Goal: Transaction & Acquisition: Purchase product/service

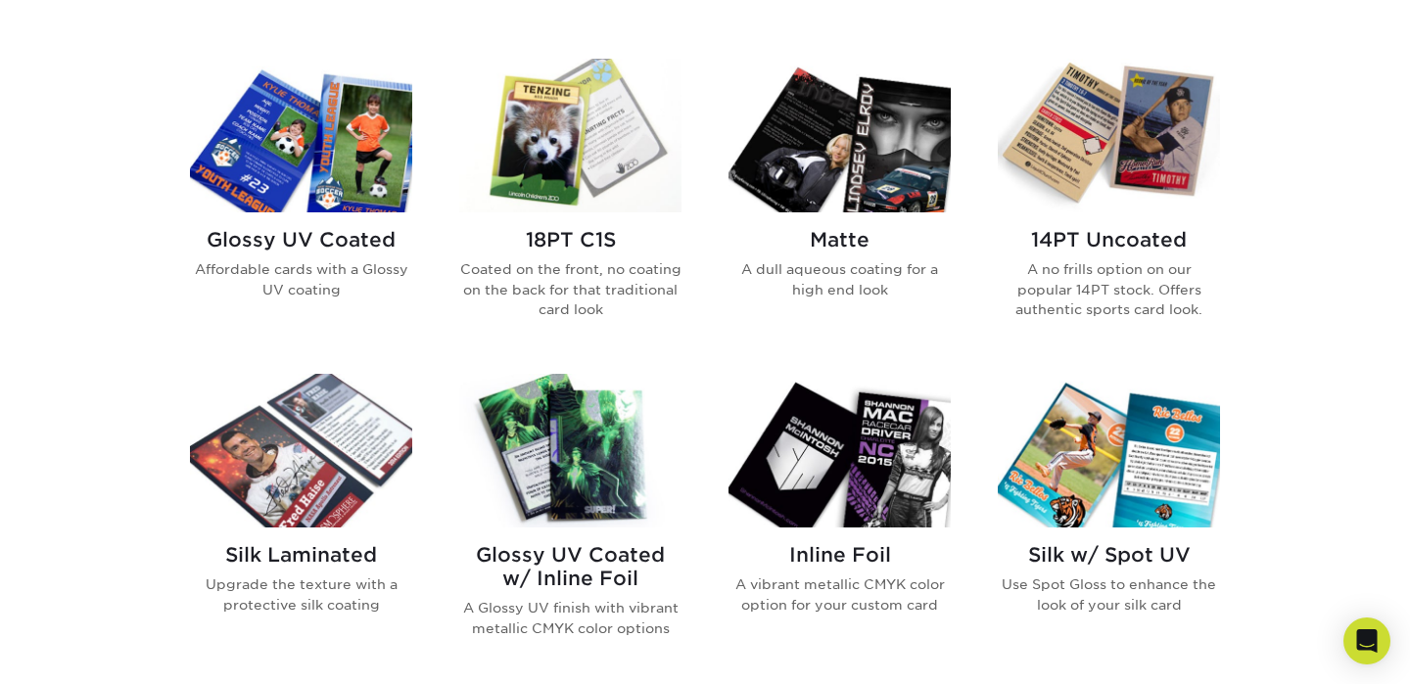
scroll to position [932, 0]
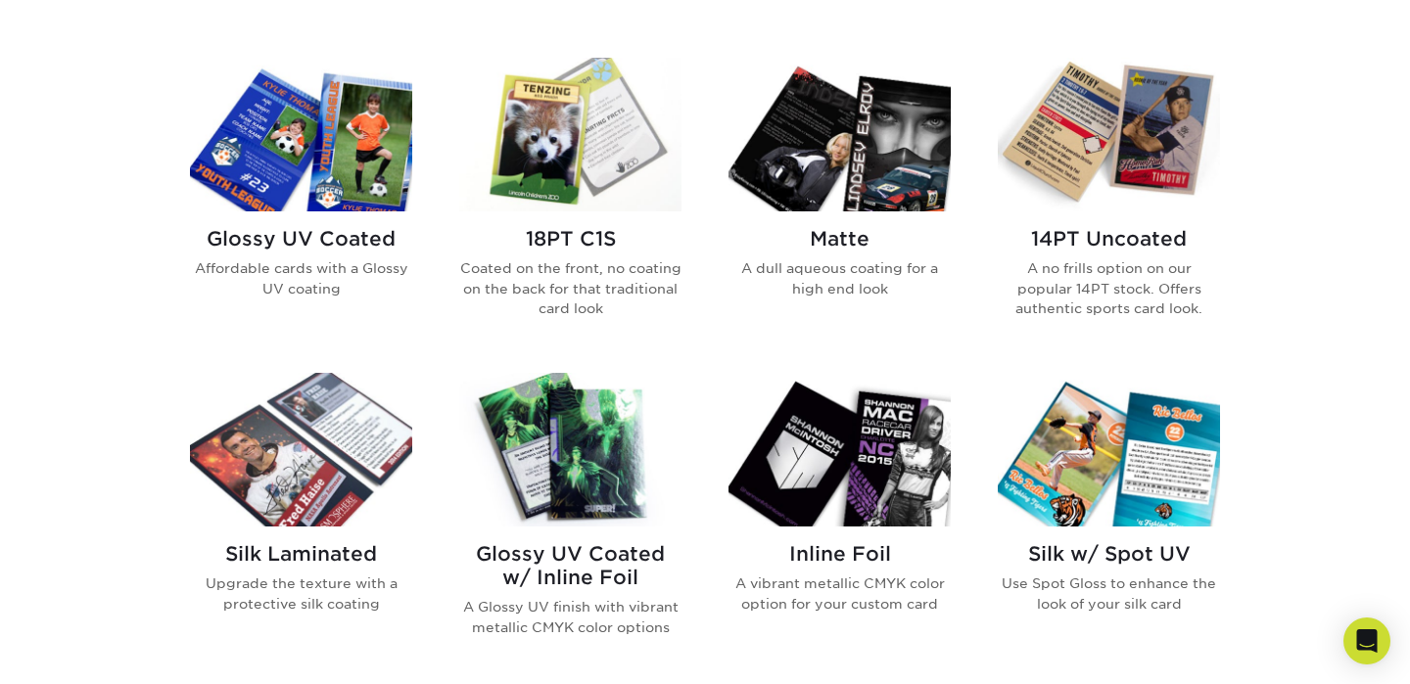
click at [322, 234] on h2 "Glossy UV Coated" at bounding box center [301, 238] width 222 height 23
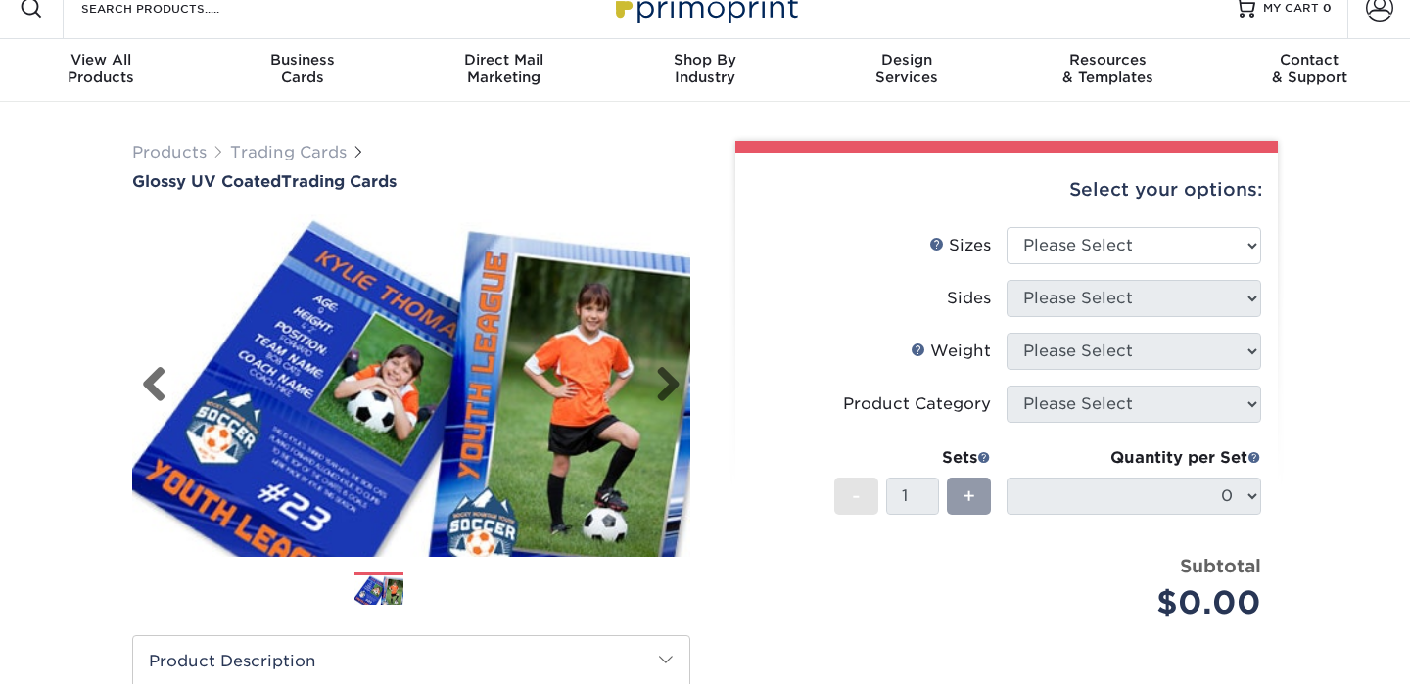
scroll to position [45, 0]
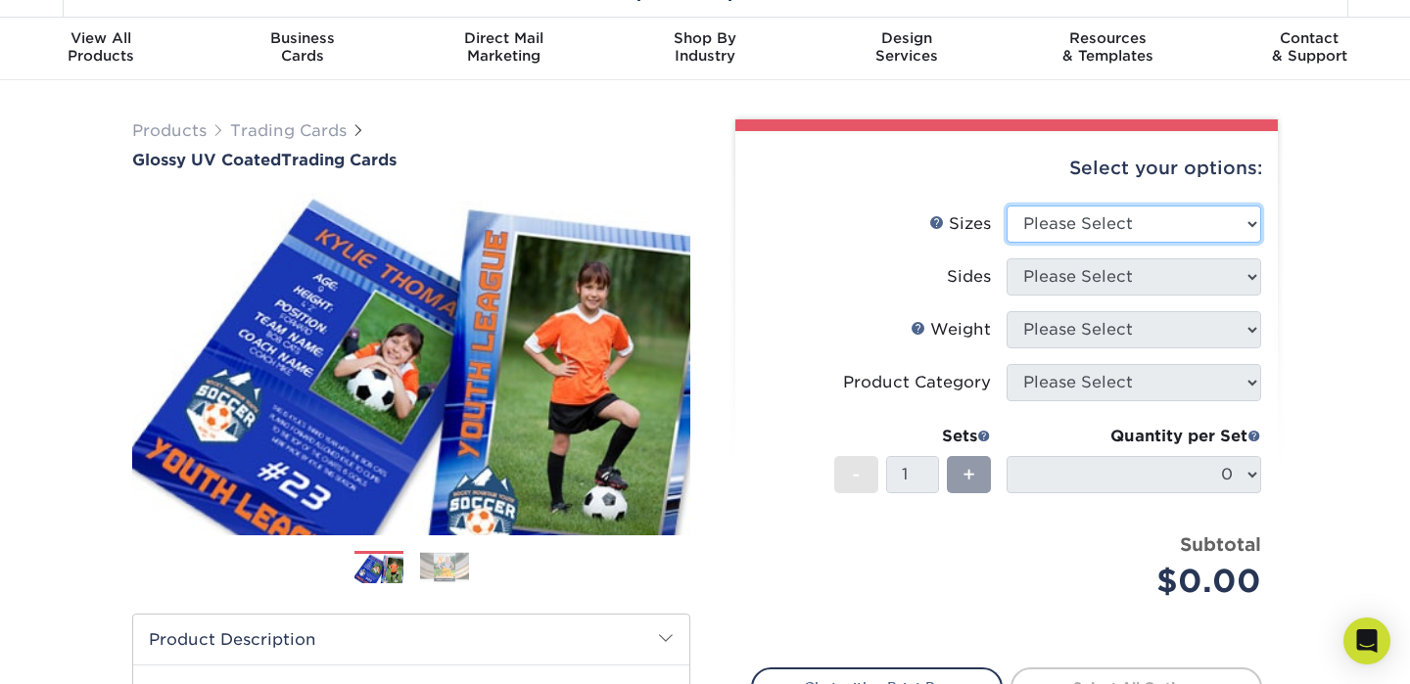
select select "2.50x3.50"
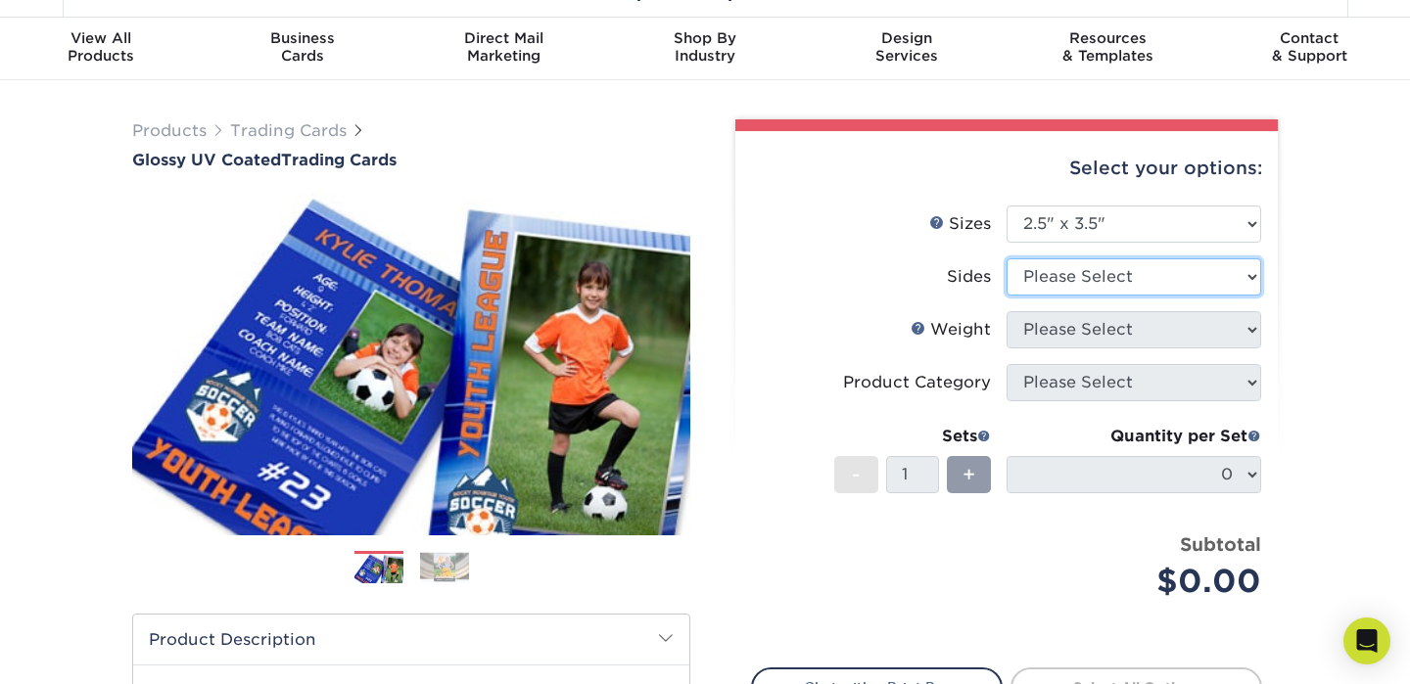
select select "13abbda7-1d64-4f25-8bb2-c179b224825d"
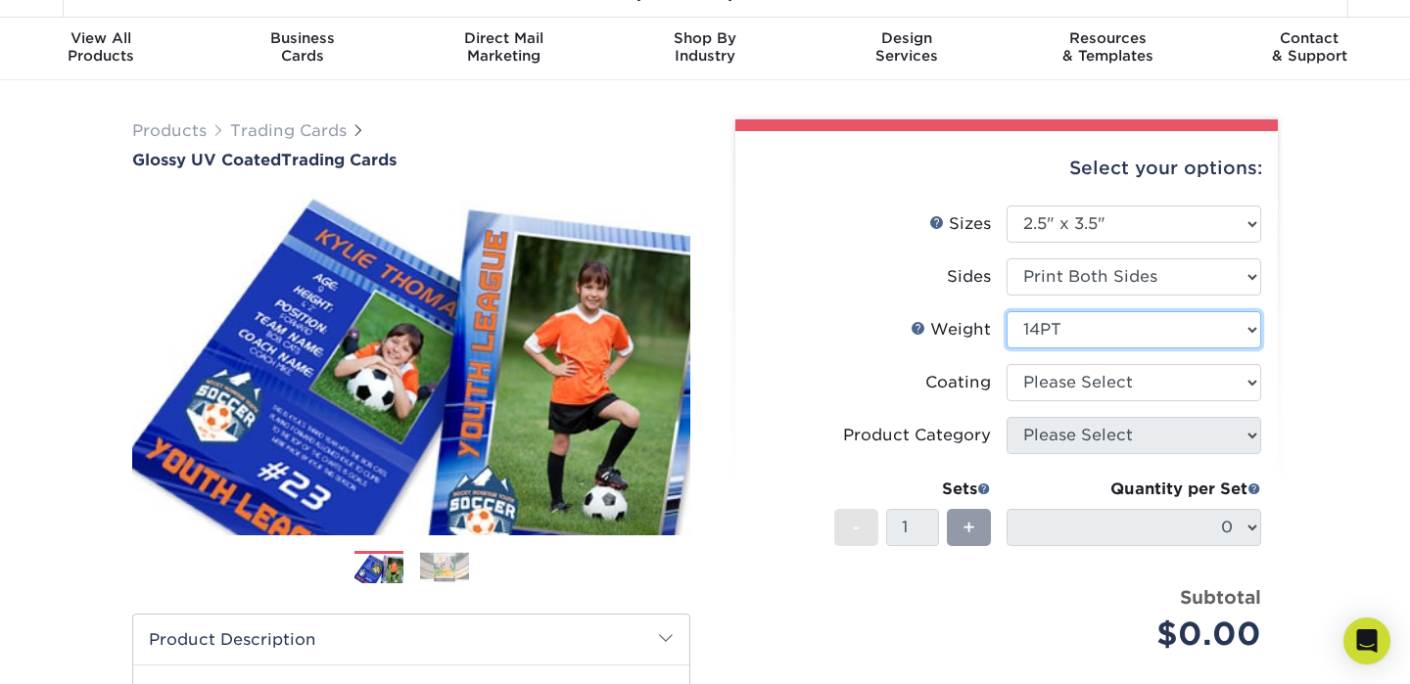
select select "16PT"
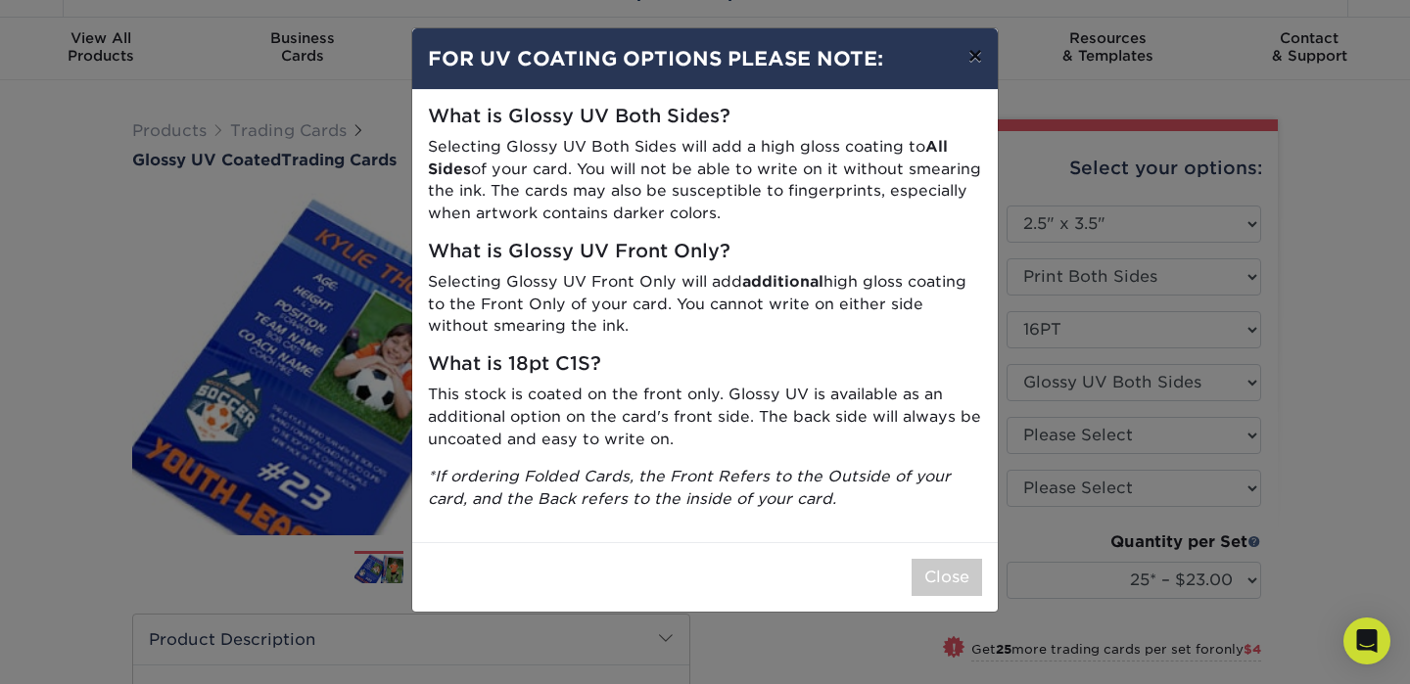
click at [971, 61] on button "×" at bounding box center [975, 55] width 45 height 55
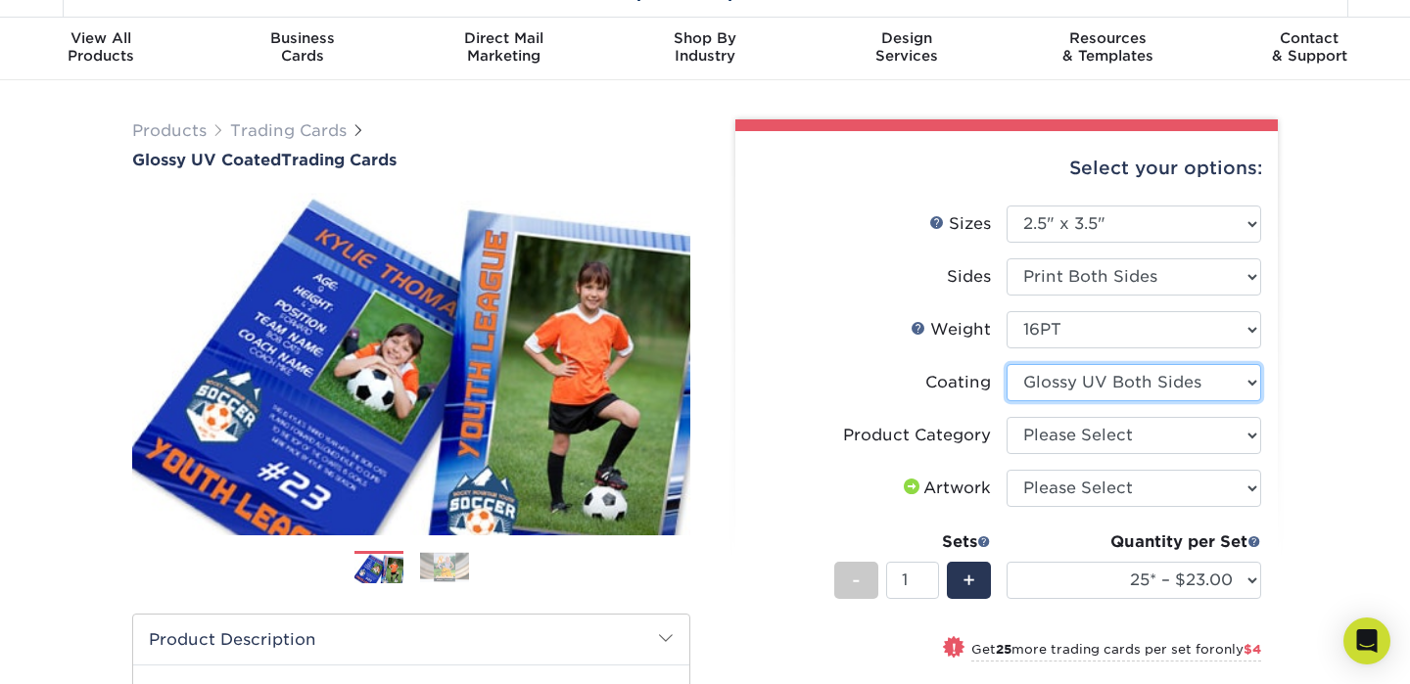
select select "-1"
select select
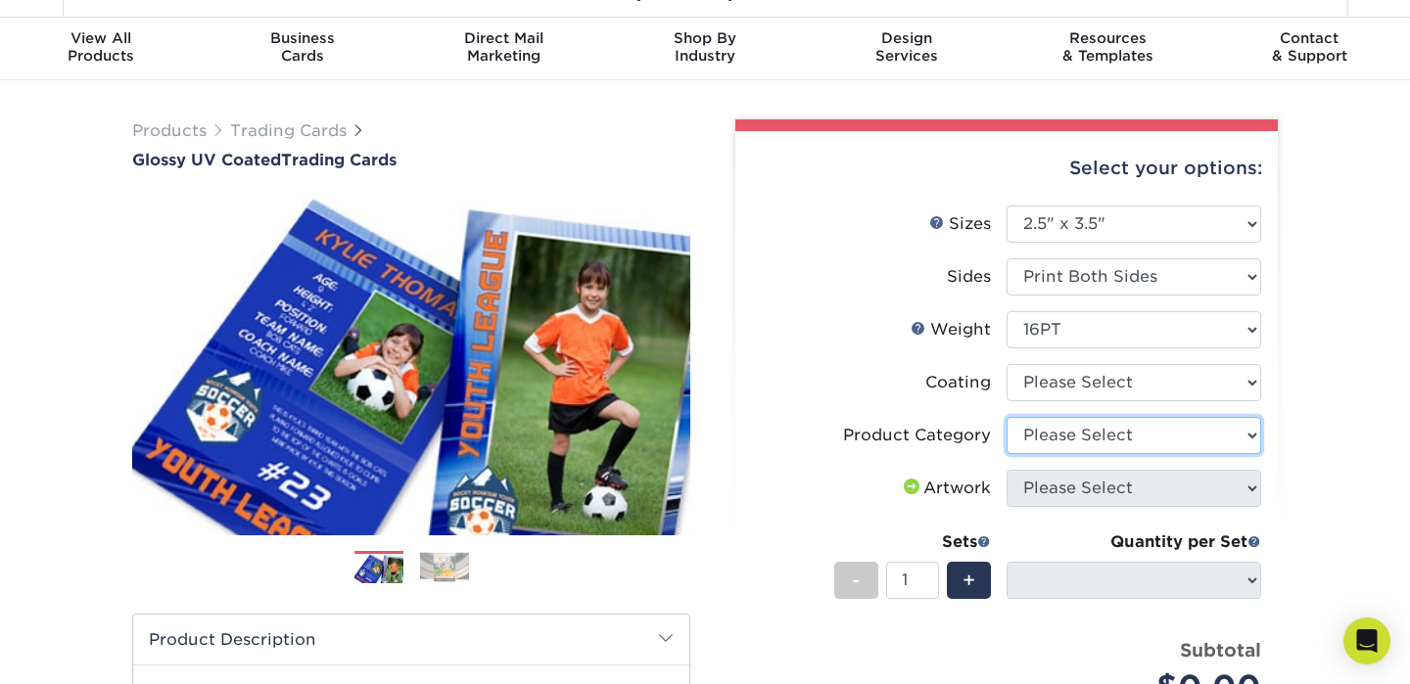
select select "c2f9bce9-36c2-409d-b101-c29d9d031e18"
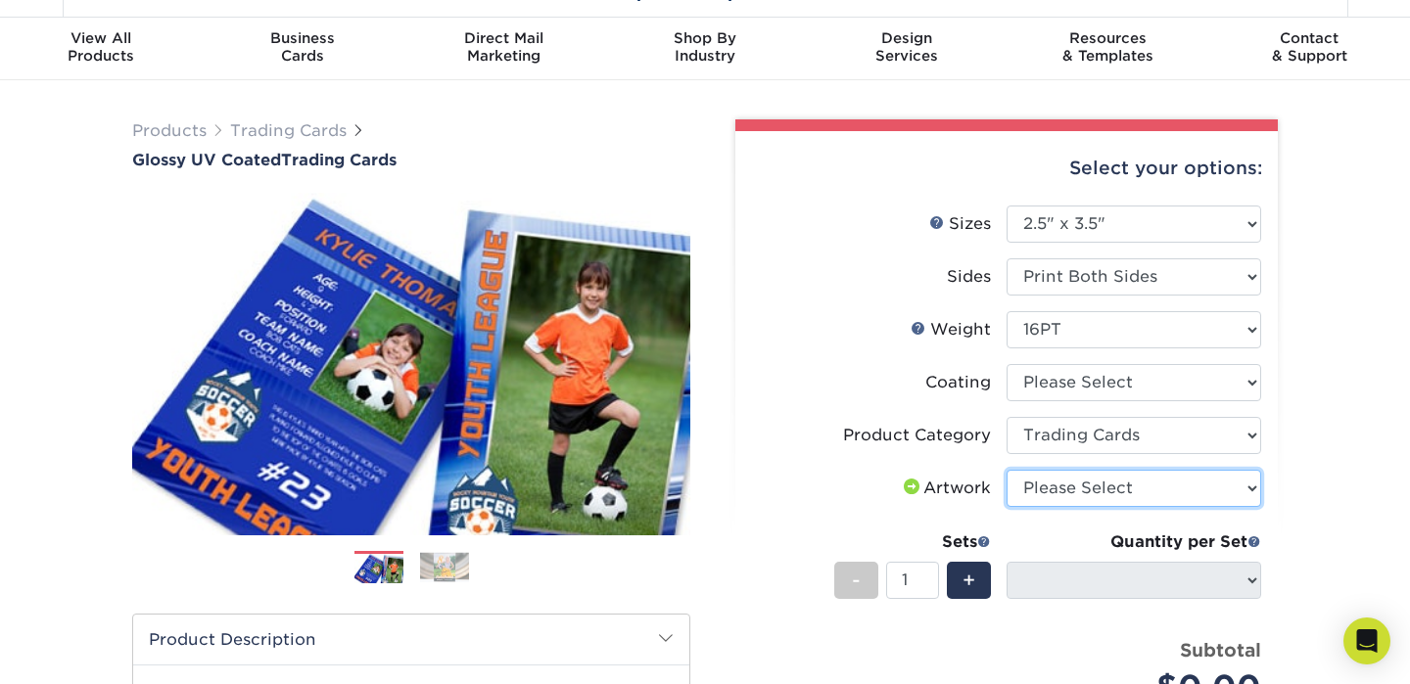
select select "upload"
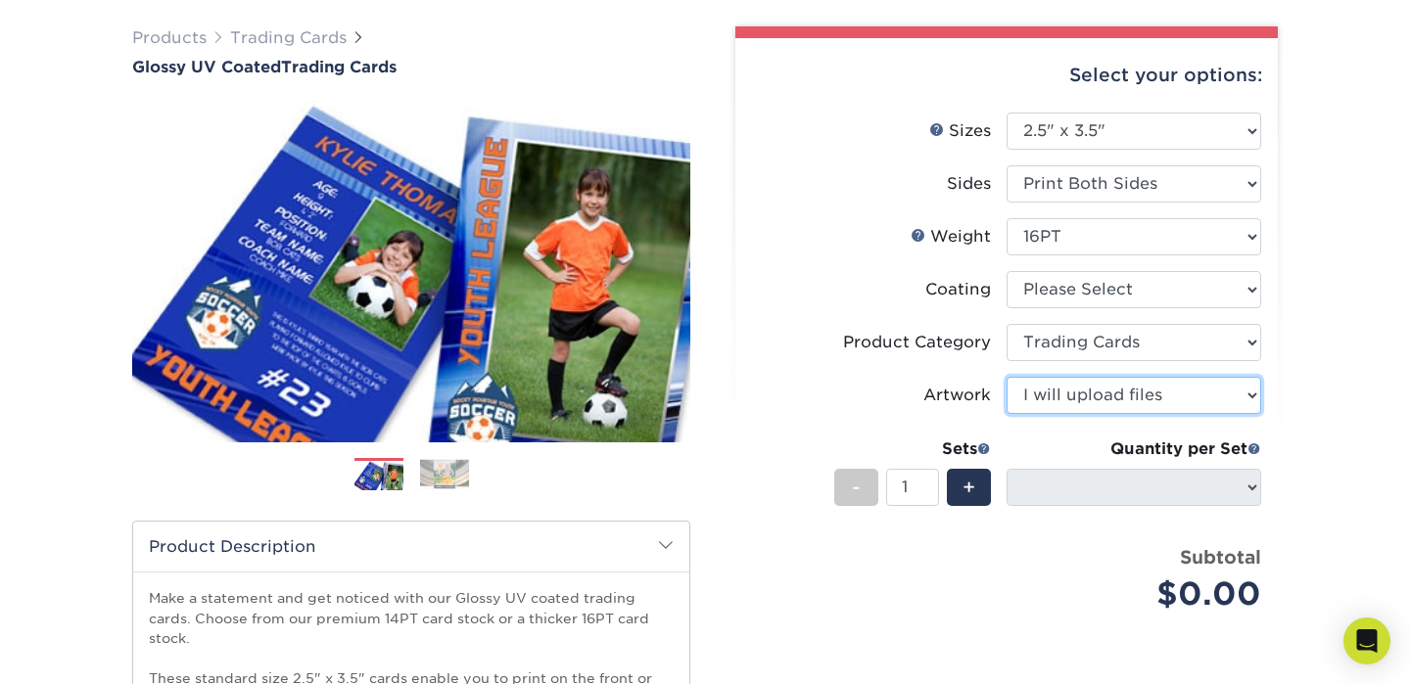
scroll to position [141, 0]
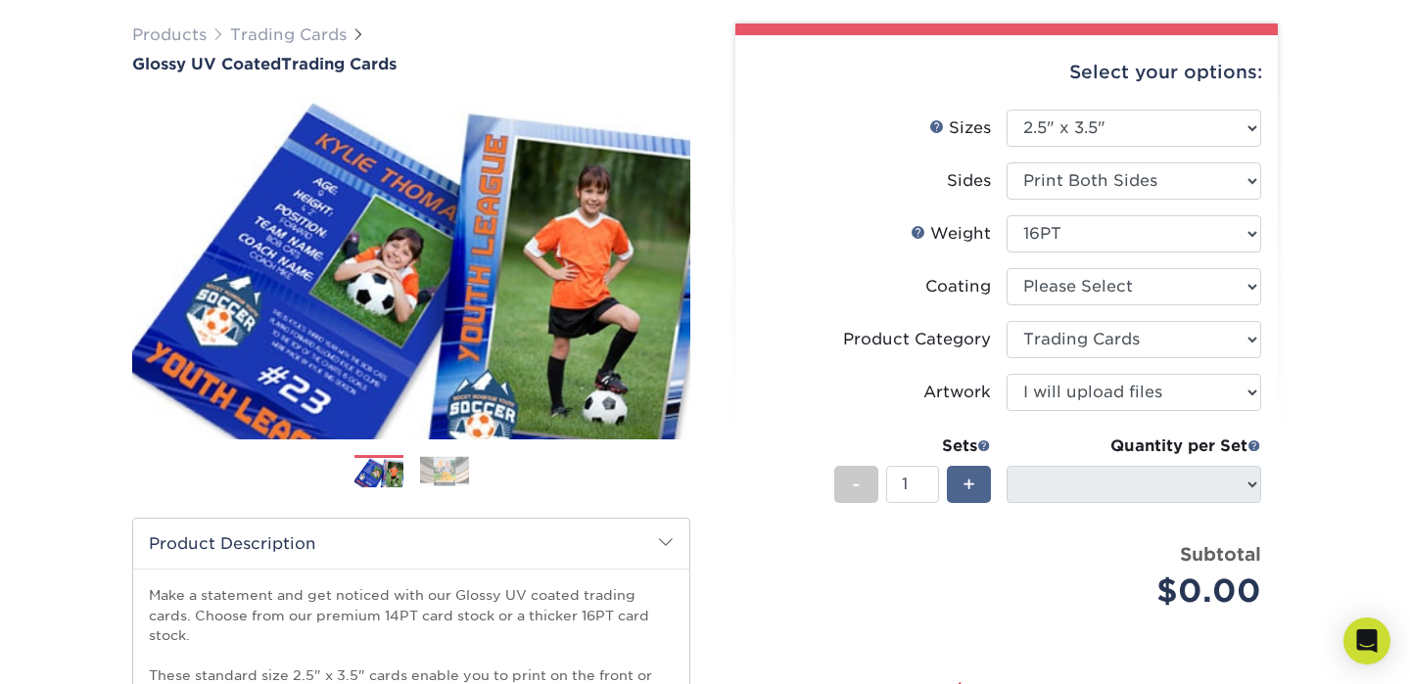
click at [962, 483] on span "+" at bounding box center [968, 484] width 13 height 29
type input "3"
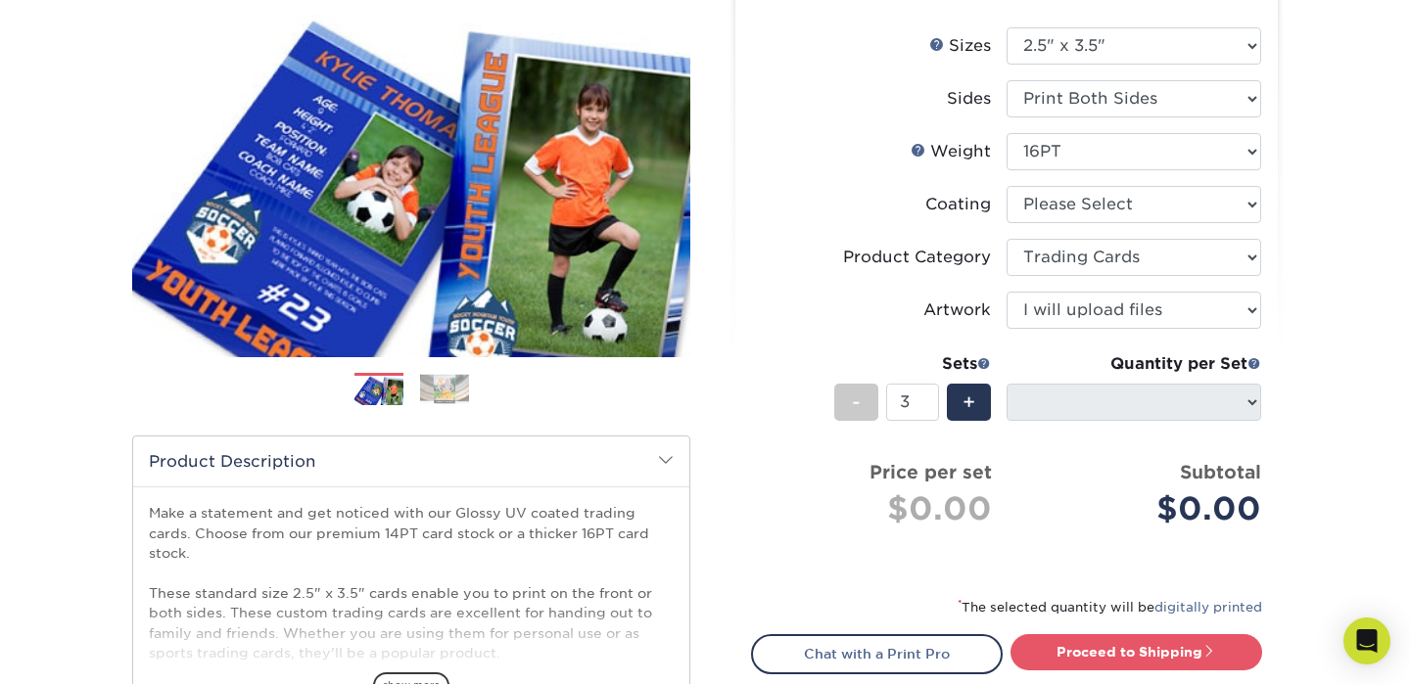
scroll to position [224, 0]
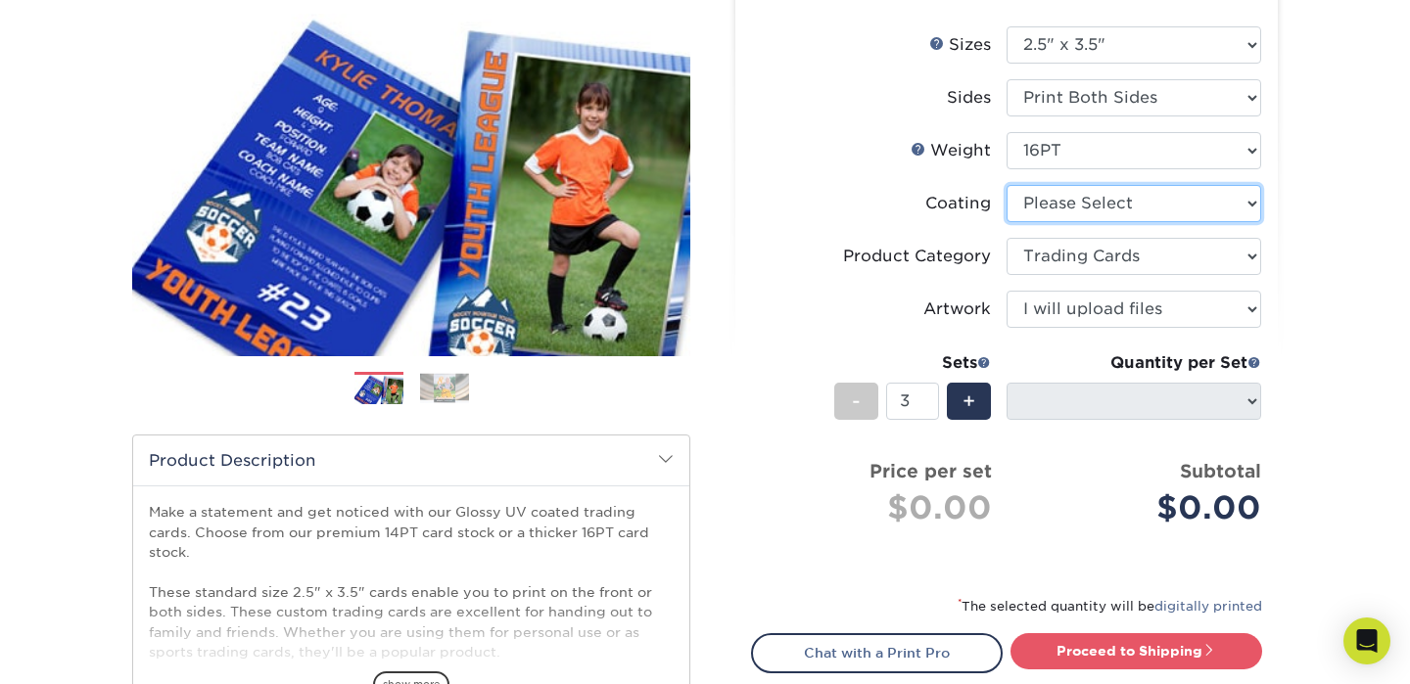
select select "1e8116af-acfc-44b1-83dc-8181aa338834"
select select "-1"
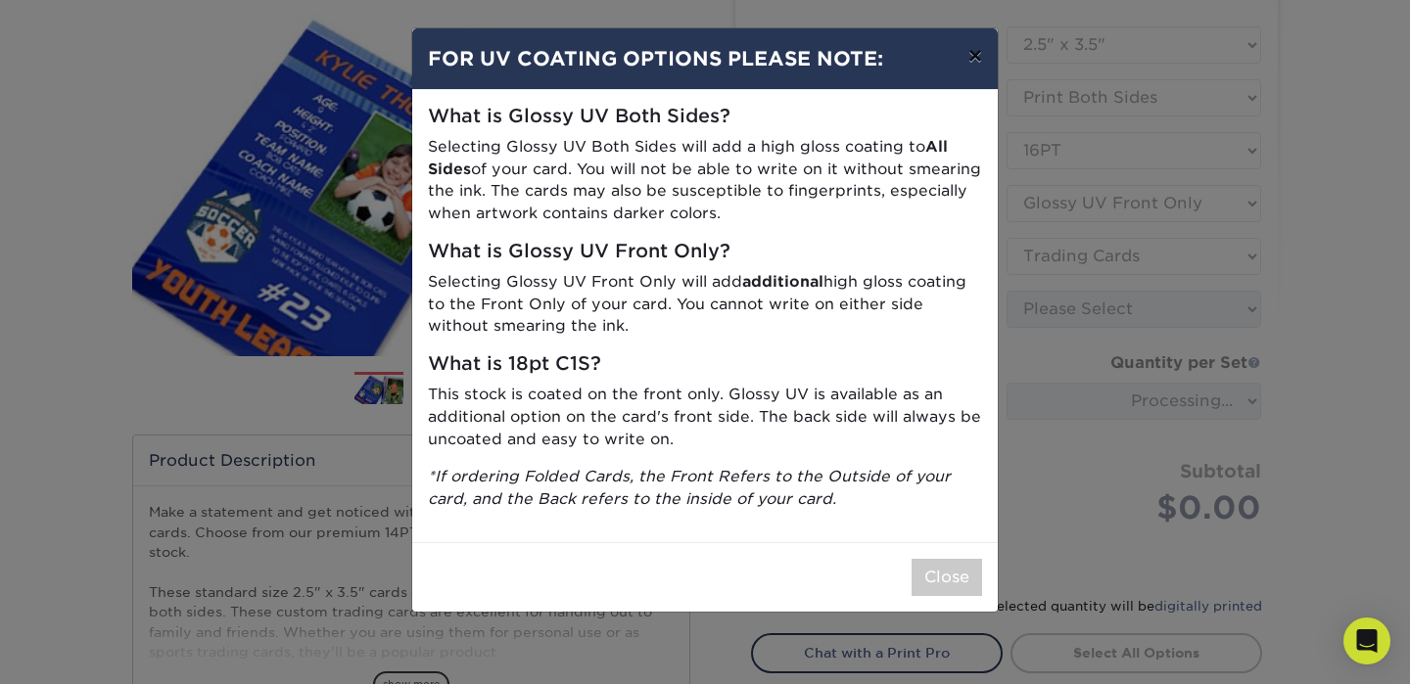
click at [974, 45] on button "×" at bounding box center [975, 55] width 45 height 55
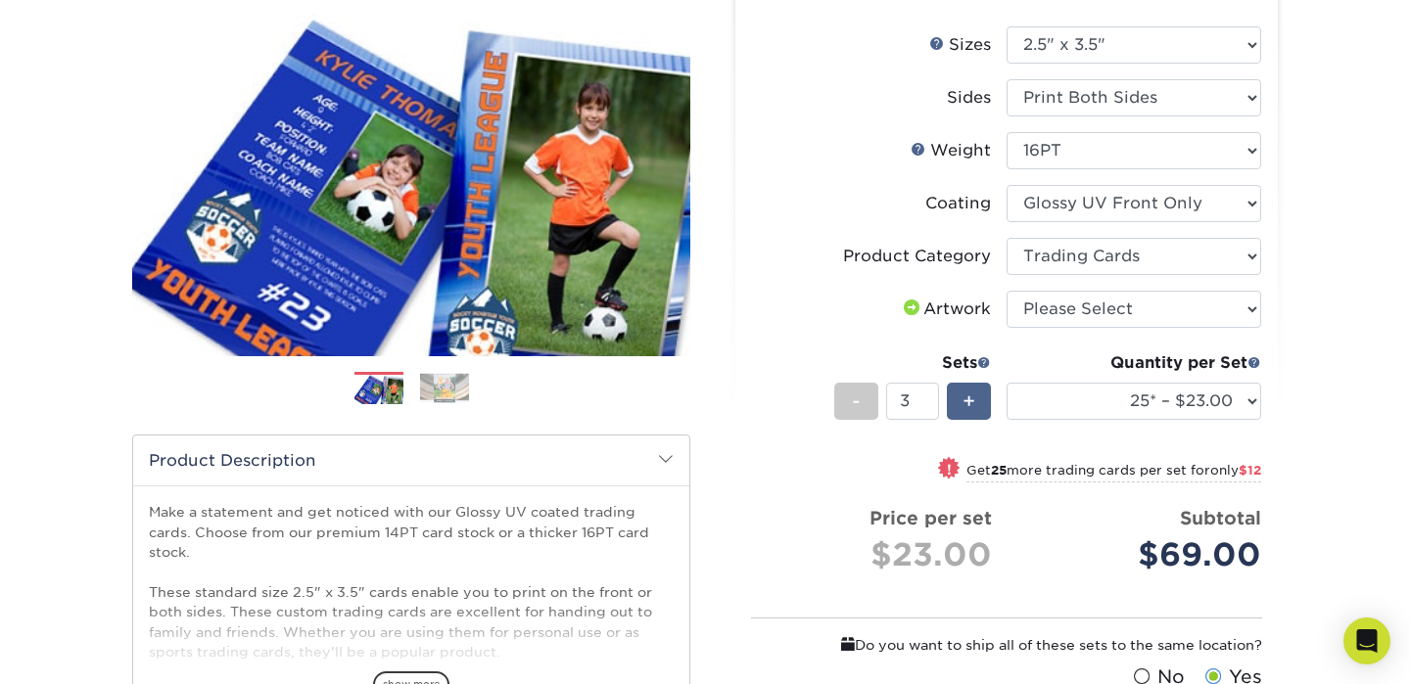
click at [985, 398] on div "+" at bounding box center [969, 401] width 44 height 37
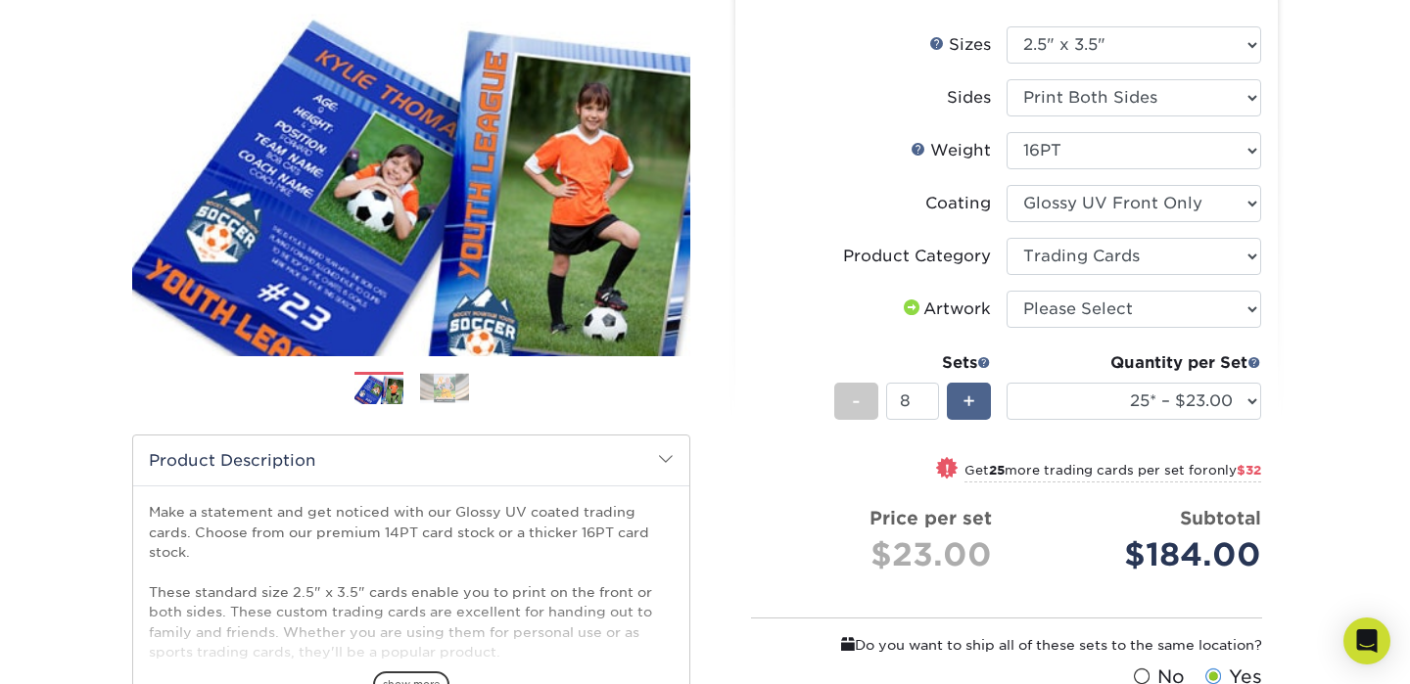
click at [985, 398] on div "+" at bounding box center [969, 401] width 44 height 37
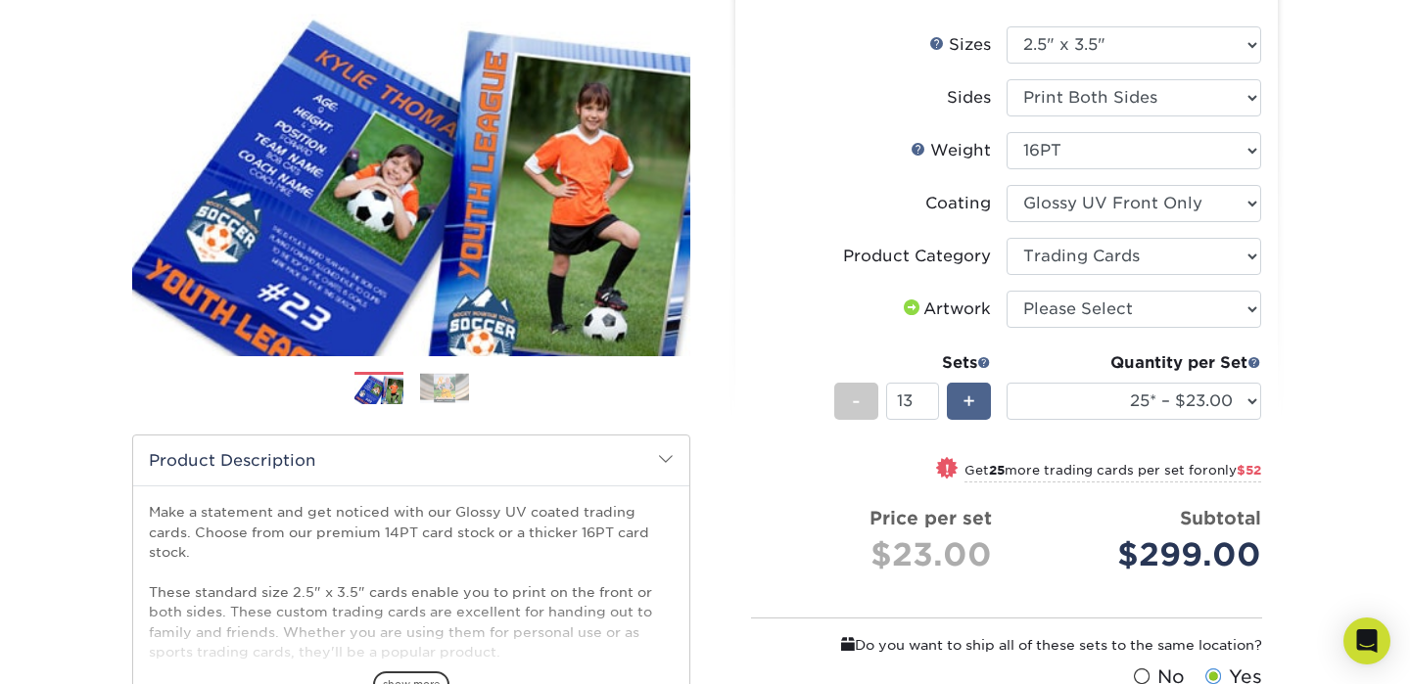
click at [985, 398] on div "+" at bounding box center [969, 401] width 44 height 37
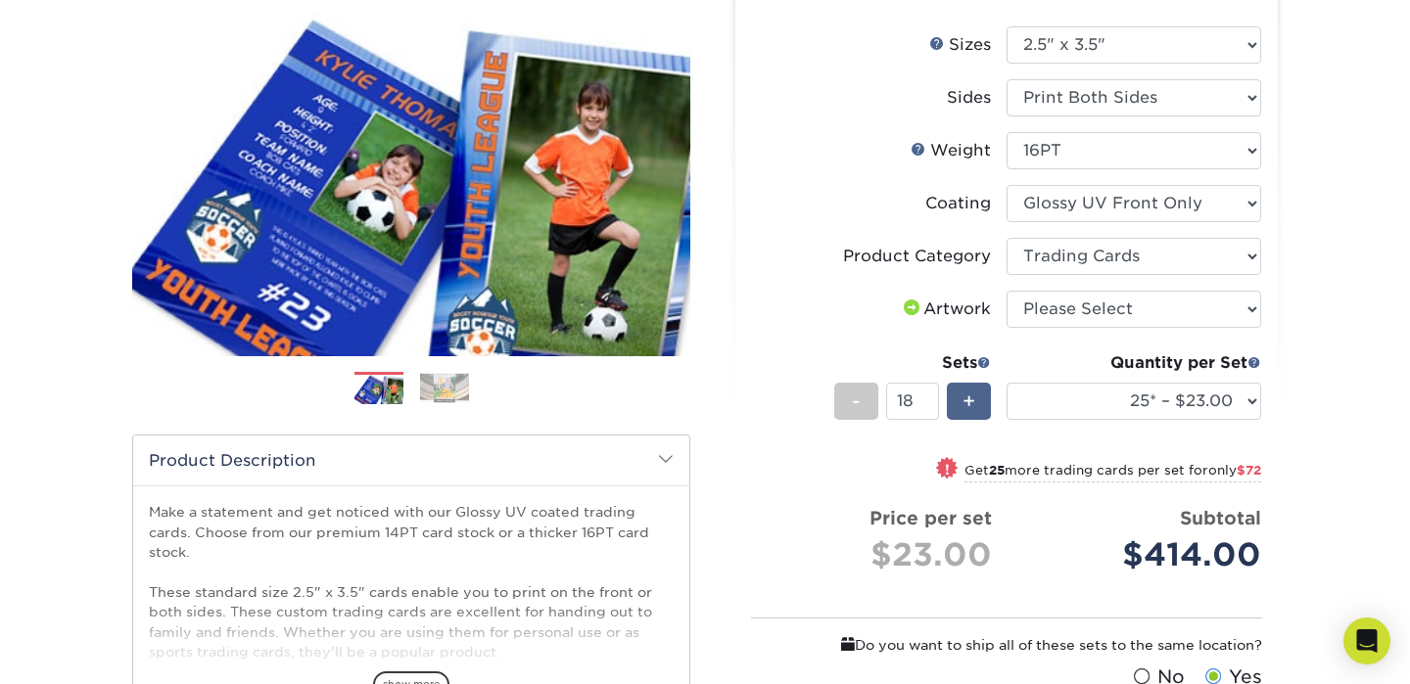
click at [985, 398] on div "+" at bounding box center [969, 401] width 44 height 37
click at [913, 396] on input "19" at bounding box center [912, 401] width 52 height 37
drag, startPoint x: 913, startPoint y: 396, endPoint x: 900, endPoint y: 396, distance: 13.7
click at [900, 396] on input "19" at bounding box center [912, 401] width 52 height 37
type input "0"
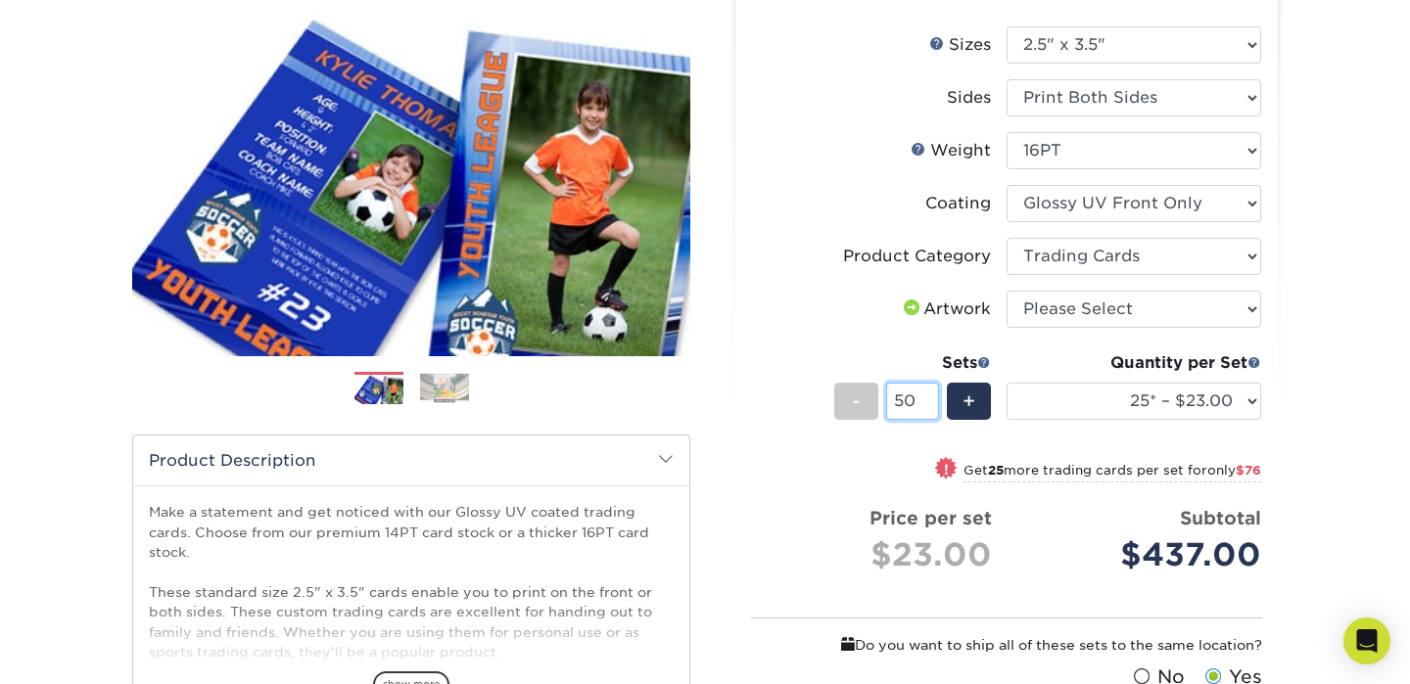
type input "50"
click at [804, 458] on div "! Get 25 more trading cards per set for only $76" at bounding box center [1006, 481] width 509 height 47
select select "50* – $27.00"
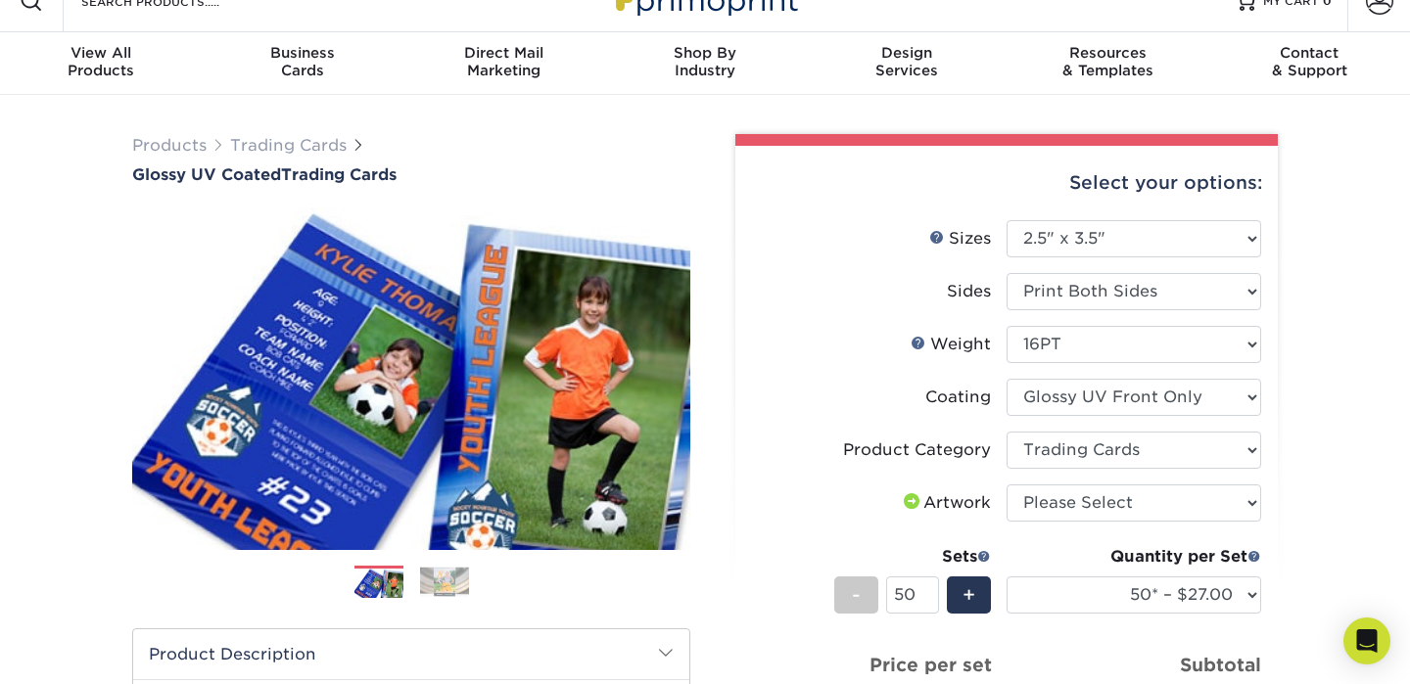
scroll to position [29, 0]
